Goal: Transaction & Acquisition: Purchase product/service

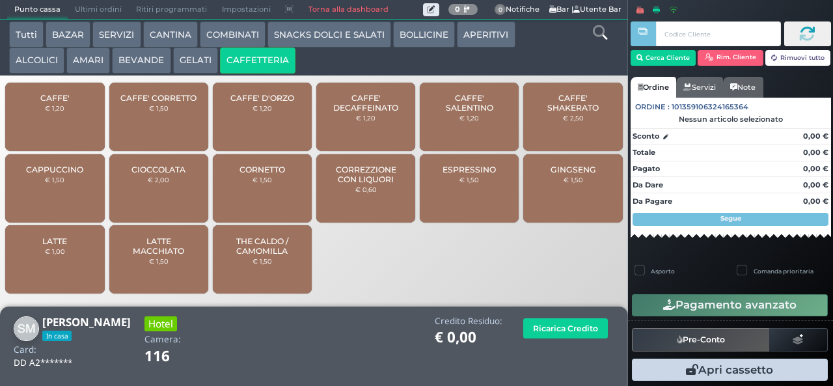
click at [60, 103] on span "CAFFE'" at bounding box center [54, 98] width 29 height 10
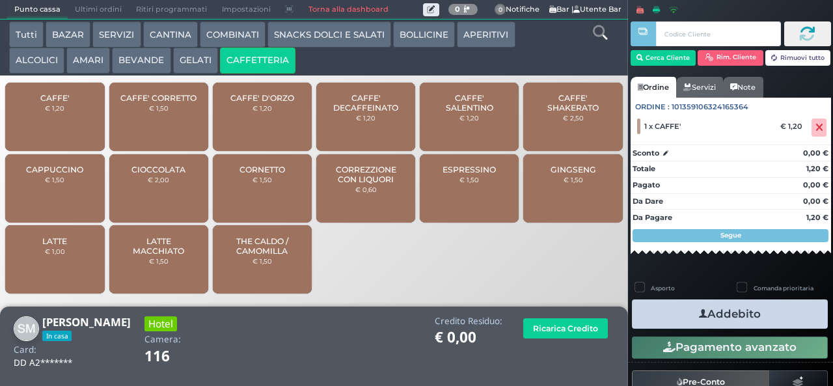
click at [748, 310] on button "Addebito" at bounding box center [730, 313] width 196 height 29
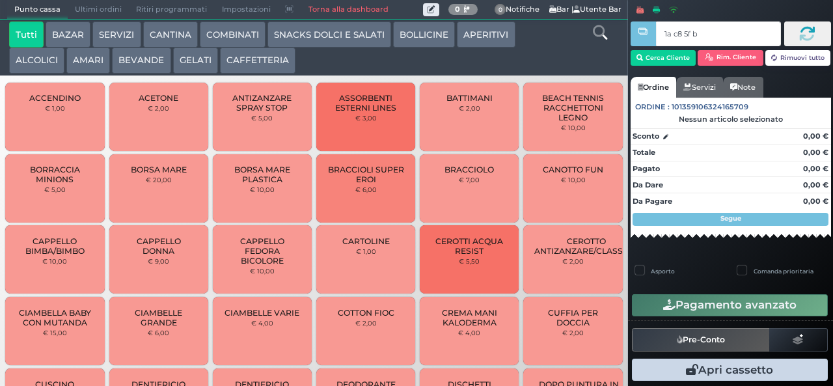
type input "1a c8 5f bb"
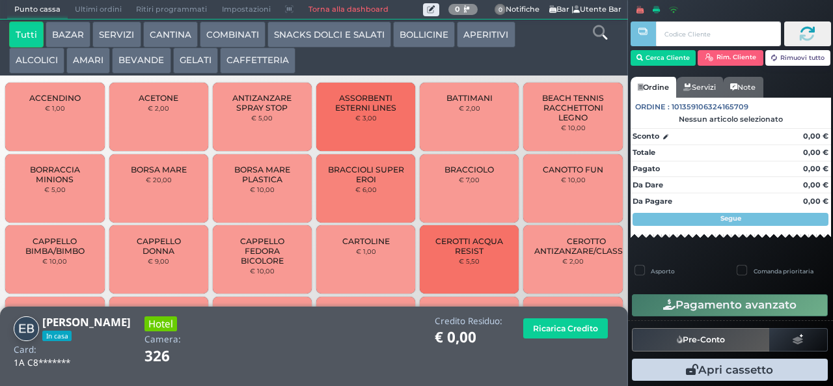
click at [146, 59] on button "BEVANDE" at bounding box center [141, 60] width 59 height 26
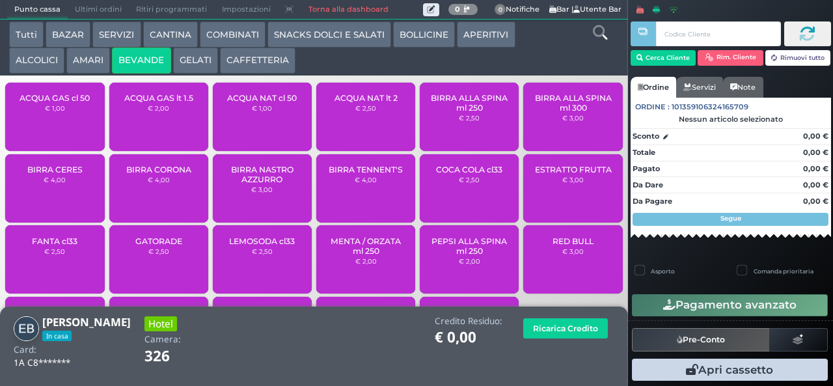
click at [75, 134] on div "ACQUA GAS cl 50 € 1,00" at bounding box center [54, 117] width 99 height 68
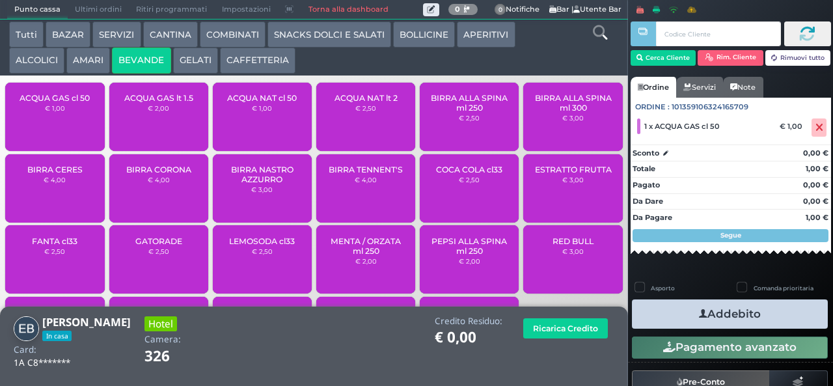
click at [745, 309] on button "Addebito" at bounding box center [730, 313] width 196 height 29
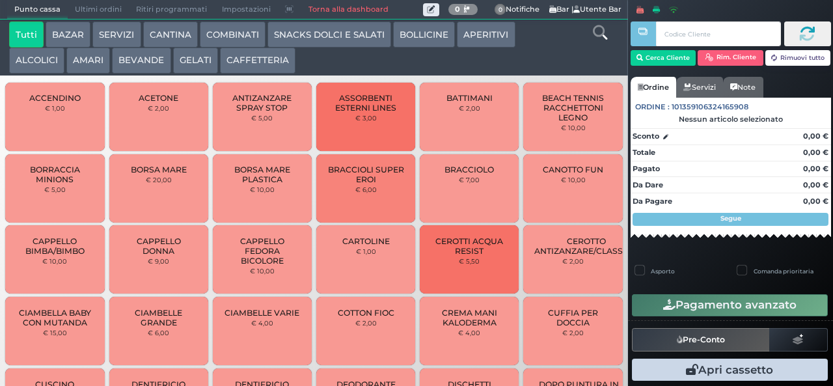
click at [249, 69] on button "CAFFETTERIA" at bounding box center [257, 60] width 75 height 26
